Goal: Information Seeking & Learning: Learn about a topic

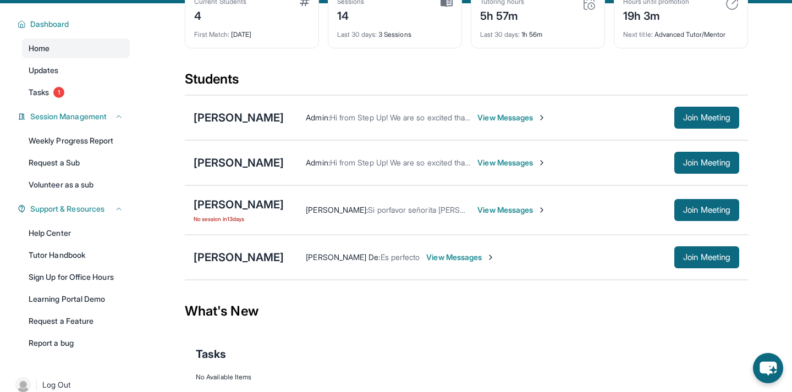
scroll to position [67, 0]
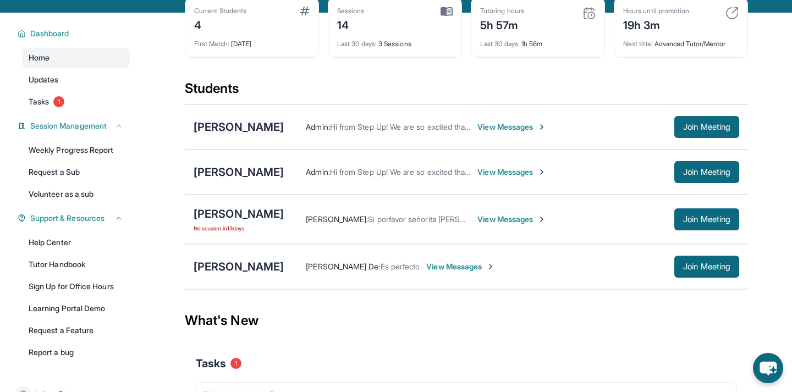
click at [253, 128] on div "[PERSON_NAME]" at bounding box center [239, 126] width 90 height 15
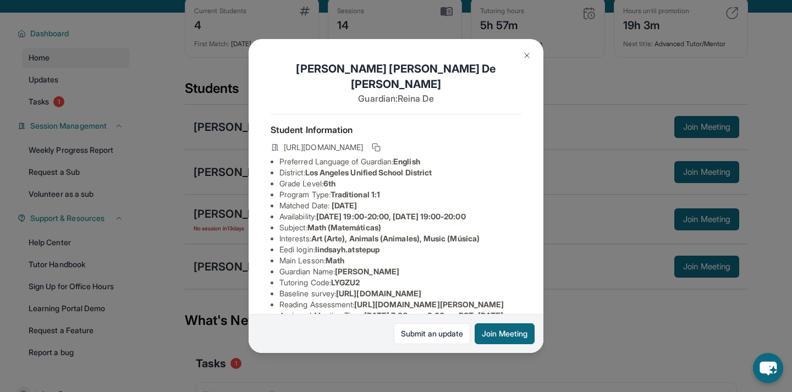
click at [136, 228] on div "[PERSON_NAME] Guardian: Reina De Student Information [URL][DOMAIN_NAME] Preferr…" at bounding box center [396, 196] width 792 height 392
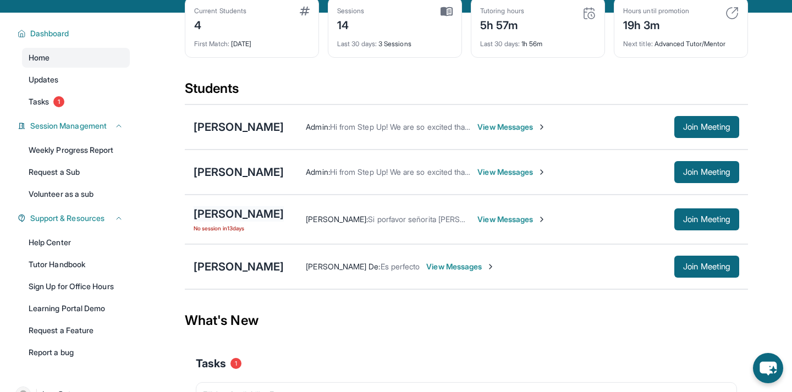
click at [227, 209] on div "[PERSON_NAME]" at bounding box center [239, 213] width 90 height 15
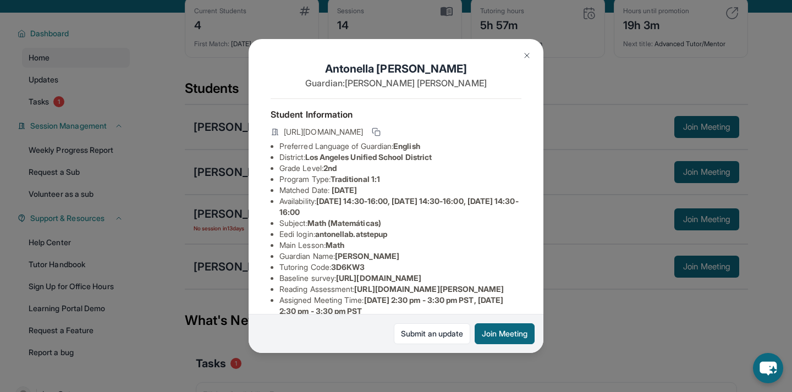
click at [202, 197] on div "[PERSON_NAME] Guardian: [PERSON_NAME] Student Information [URL][DOMAIN_NAME] Pr…" at bounding box center [396, 196] width 792 height 392
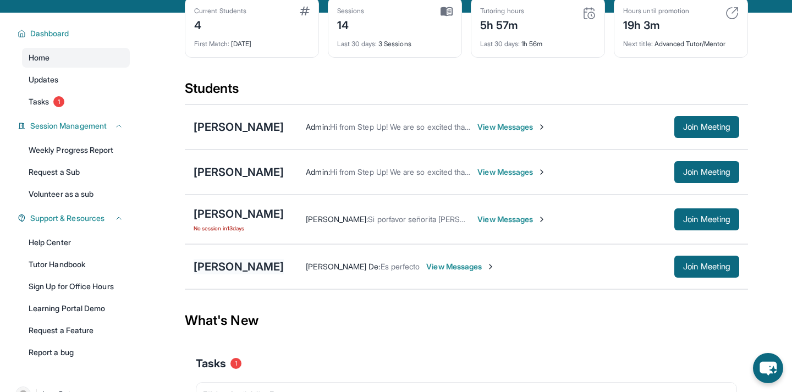
click at [216, 273] on div "[PERSON_NAME]" at bounding box center [239, 266] width 90 height 15
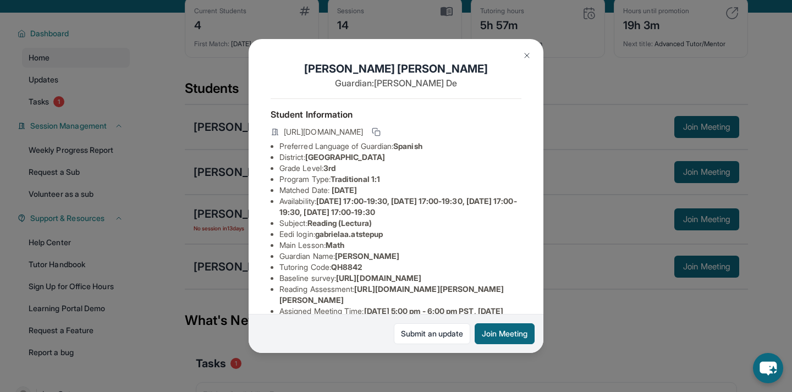
click at [211, 228] on div "[PERSON_NAME] Guardian: [PERSON_NAME] Student Information [URL][DOMAIN_NAME] Pr…" at bounding box center [396, 196] width 792 height 392
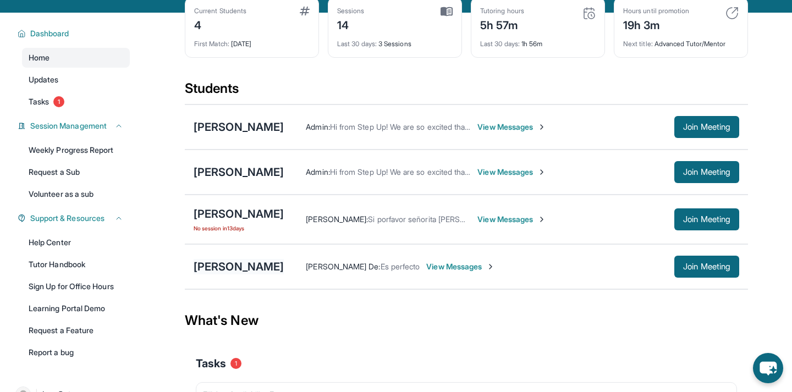
click at [230, 271] on div "[PERSON_NAME]" at bounding box center [239, 266] width 90 height 15
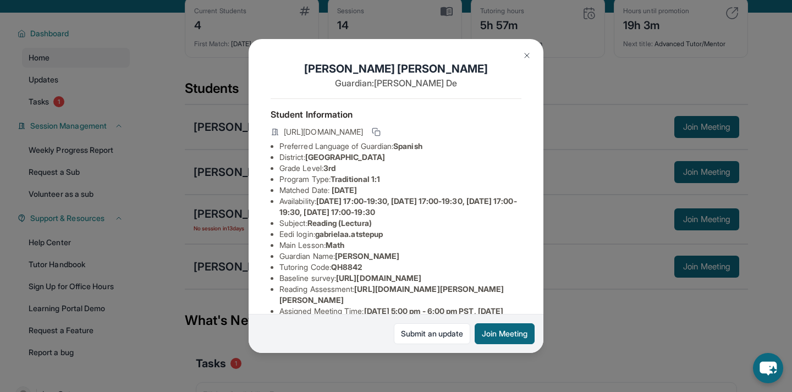
click at [241, 223] on div "[PERSON_NAME] Guardian: [PERSON_NAME] Student Information [URL][DOMAIN_NAME] Pr…" at bounding box center [396, 196] width 792 height 392
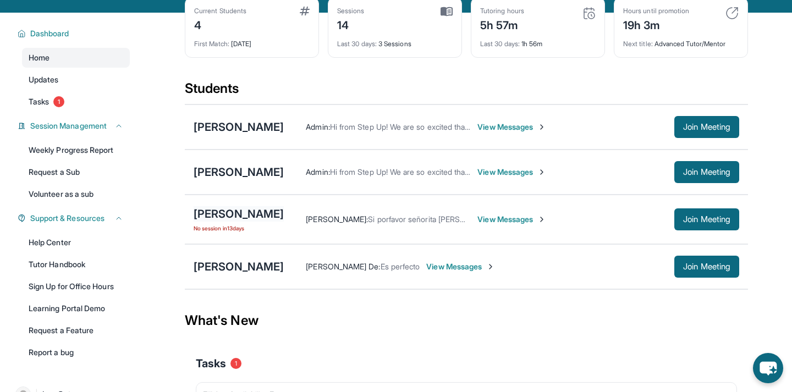
click at [241, 210] on div "[PERSON_NAME]" at bounding box center [239, 213] width 90 height 15
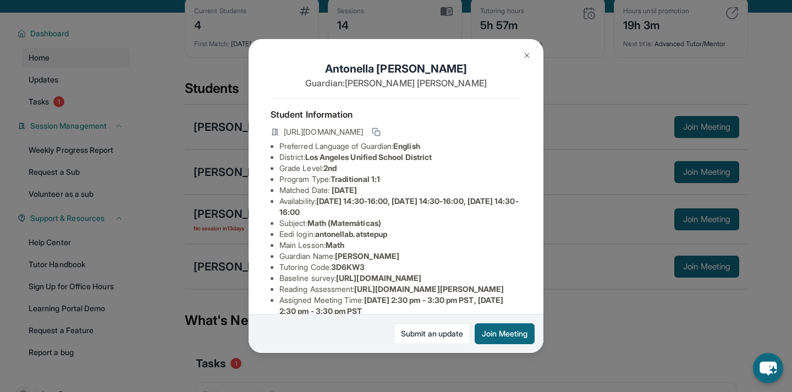
click at [224, 190] on div "[PERSON_NAME] Guardian: [PERSON_NAME] Student Information [URL][DOMAIN_NAME] Pr…" at bounding box center [396, 196] width 792 height 392
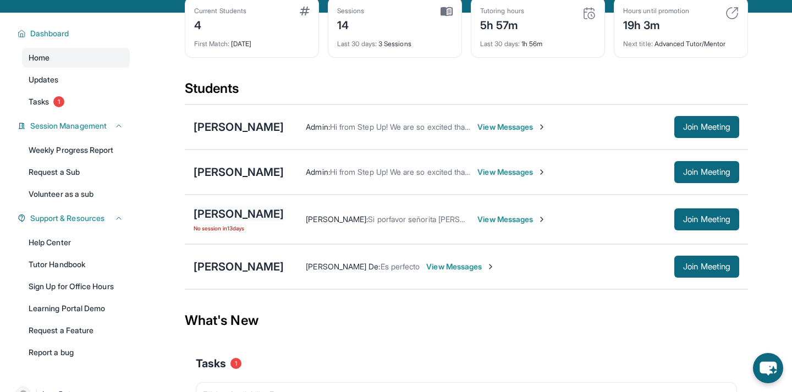
click at [228, 211] on div "[PERSON_NAME]" at bounding box center [239, 213] width 90 height 15
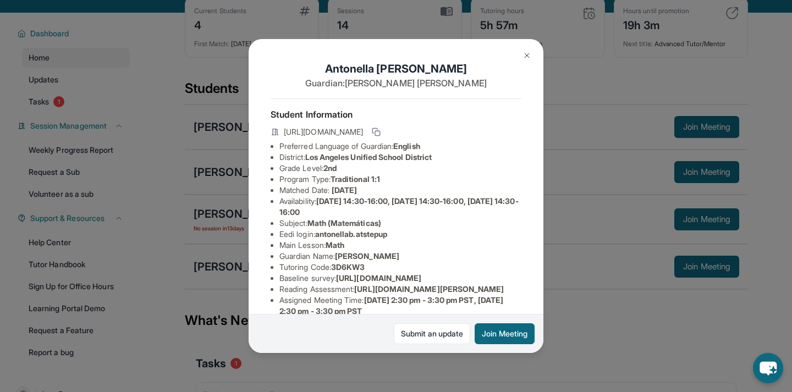
click at [241, 190] on div "[PERSON_NAME] Guardian: [PERSON_NAME] Student Information [URL][DOMAIN_NAME] Pr…" at bounding box center [396, 196] width 792 height 392
